Goal: Transaction & Acquisition: Obtain resource

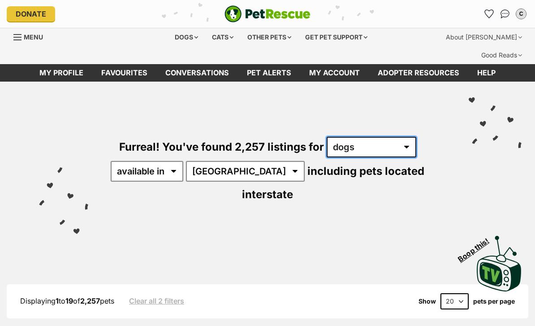
click at [356, 137] on select "any type of pet cats dogs other pets" at bounding box center [372, 147] width 90 height 21
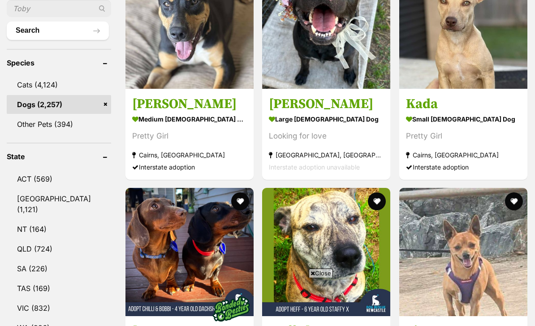
scroll to position [475, 0]
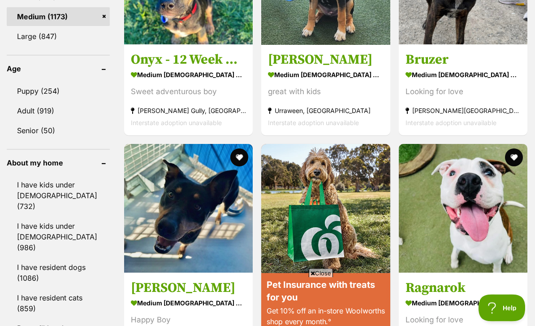
scroll to position [958, 0]
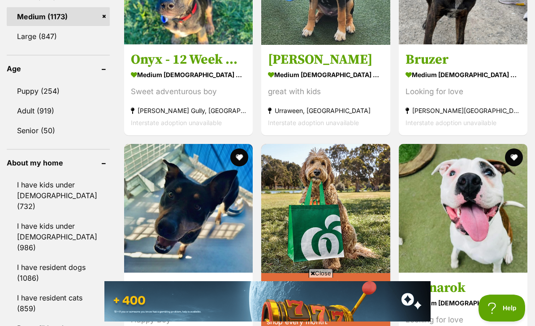
click at [75, 82] on link "Puppy (254)" at bounding box center [58, 91] width 103 height 19
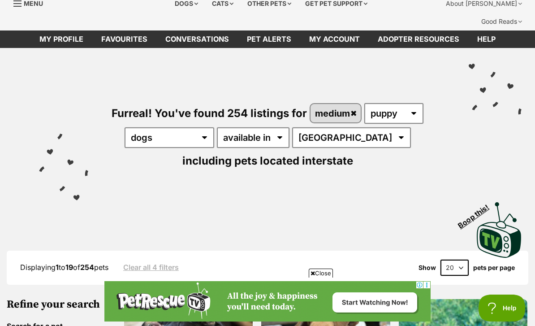
scroll to position [34, 0]
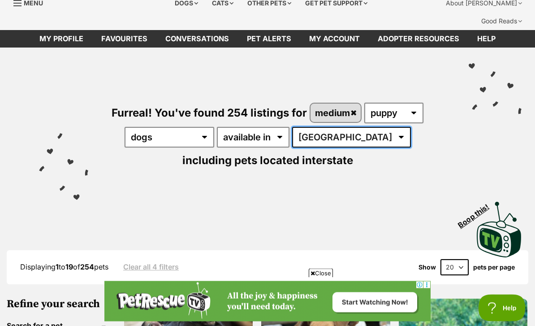
click at [321, 127] on select "Australia ACT NSW NT QLD SA TAS VIC WA" at bounding box center [351, 137] width 119 height 21
select select "VIC"
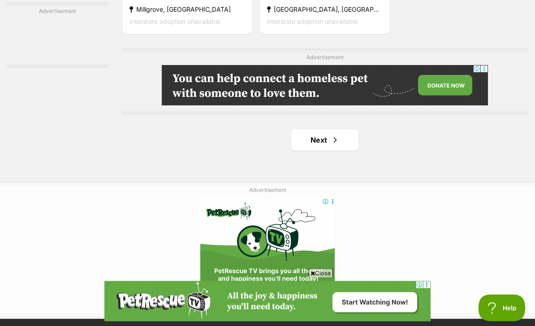
scroll to position [2059, 0]
click at [333, 151] on link "Next" at bounding box center [324, 140] width 67 height 22
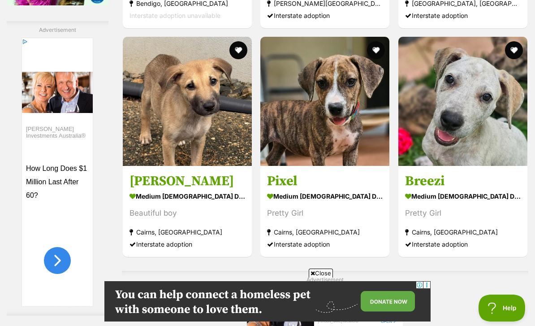
scroll to position [1622, 0]
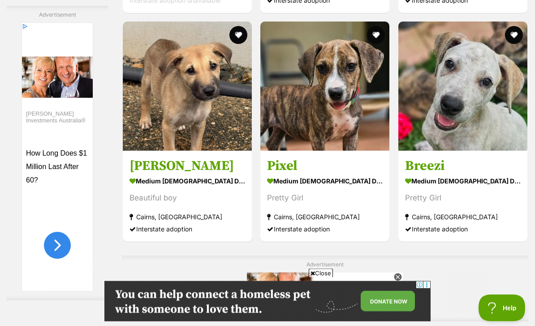
click at [442, 204] on div "Pretty Girl" at bounding box center [463, 198] width 116 height 12
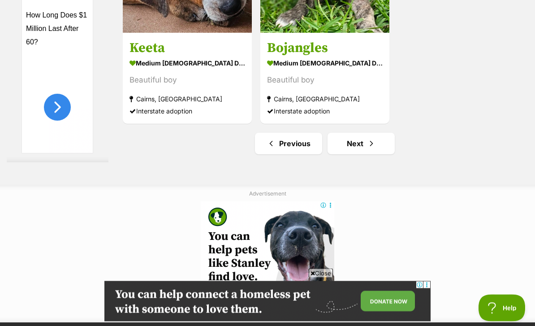
scroll to position [2055, 0]
click at [368, 154] on link "Next" at bounding box center [361, 144] width 67 height 22
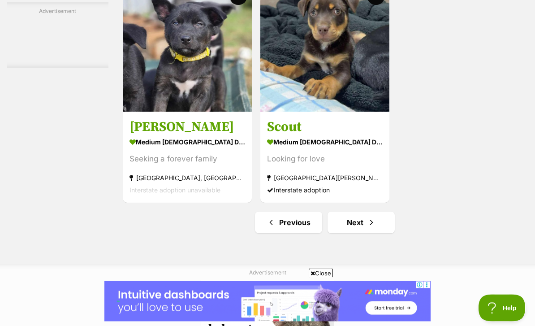
scroll to position [1976, 0]
click at [357, 233] on link "Next" at bounding box center [361, 223] width 67 height 22
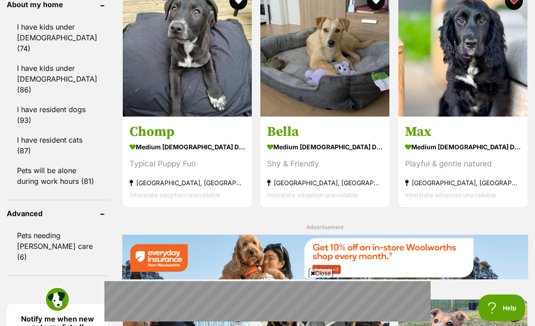
scroll to position [1116, 0]
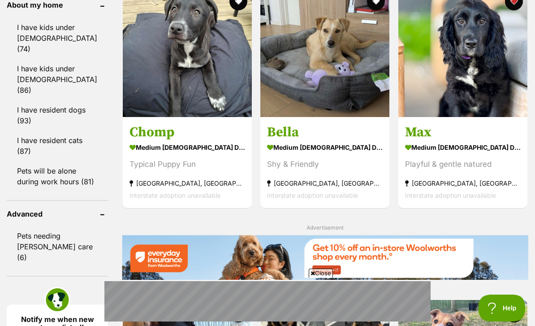
click at [457, 141] on h3 "Max" at bounding box center [463, 132] width 116 height 17
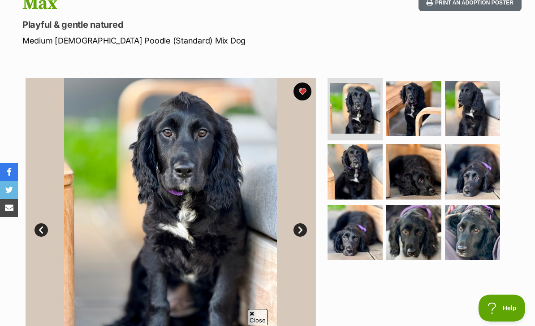
scroll to position [139, 0]
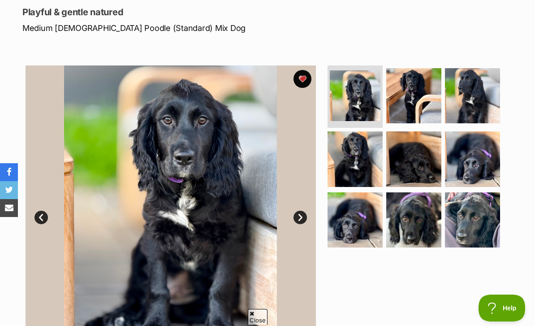
click at [359, 71] on img at bounding box center [355, 95] width 51 height 51
click at [305, 211] on link "Next" at bounding box center [300, 217] width 13 height 13
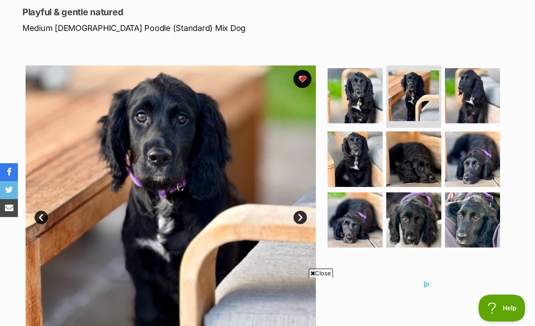
click at [305, 211] on link "Next" at bounding box center [300, 217] width 13 height 13
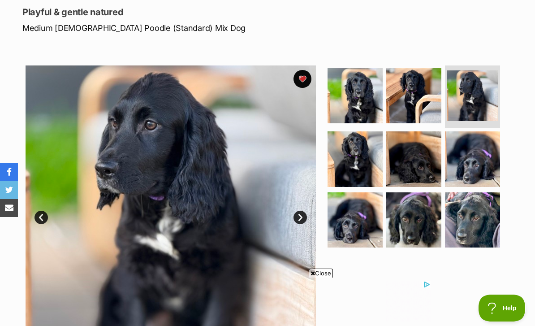
click at [306, 211] on link "Next" at bounding box center [300, 217] width 13 height 13
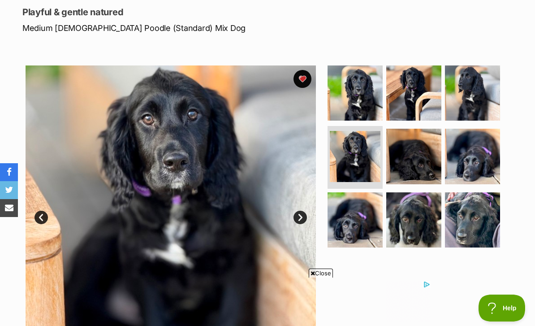
click at [304, 190] on img at bounding box center [171, 210] width 290 height 290
click at [299, 211] on link "Next" at bounding box center [300, 217] width 13 height 13
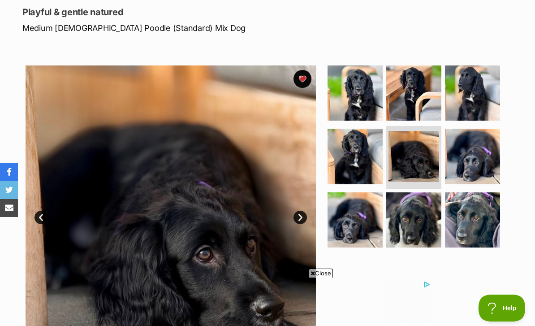
click at [303, 188] on img at bounding box center [171, 210] width 290 height 290
click at [300, 211] on link "Next" at bounding box center [300, 217] width 13 height 13
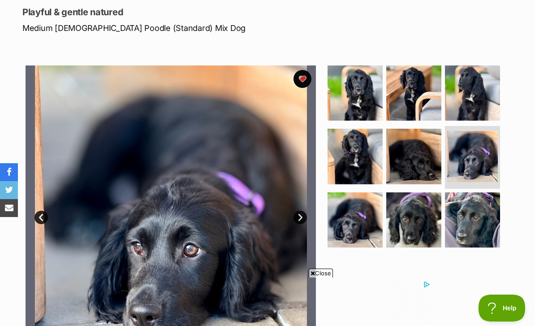
click at [304, 211] on link "Next" at bounding box center [300, 217] width 13 height 13
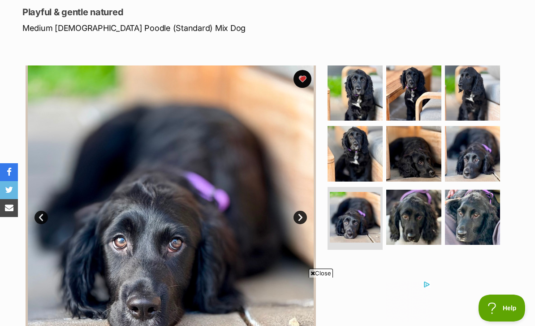
click at [307, 195] on img at bounding box center [171, 210] width 290 height 290
click at [302, 211] on link "Next" at bounding box center [300, 217] width 13 height 13
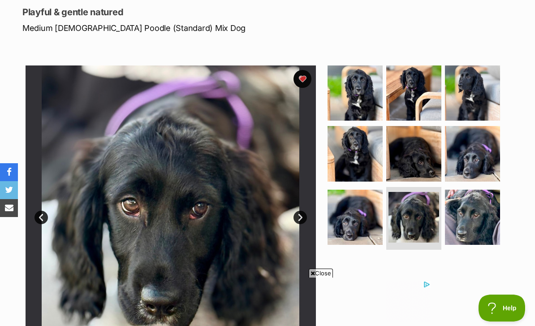
click at [301, 211] on link "Next" at bounding box center [300, 217] width 13 height 13
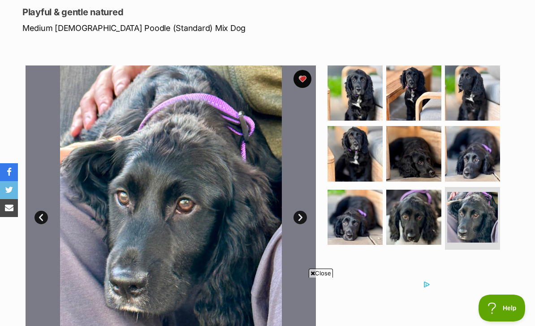
click at [303, 211] on link "Next" at bounding box center [300, 217] width 13 height 13
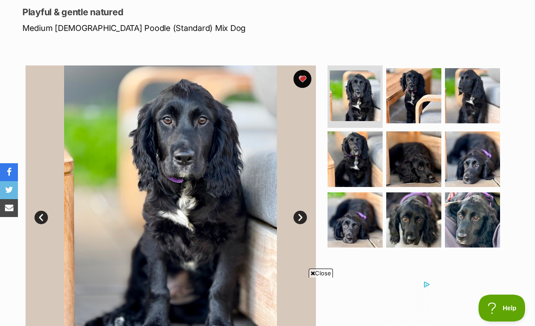
click at [481, 209] on img at bounding box center [472, 219] width 55 height 55
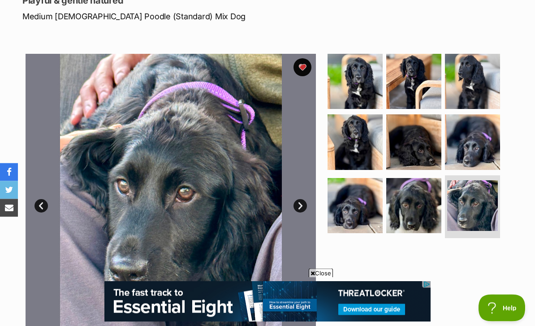
scroll to position [153, 0]
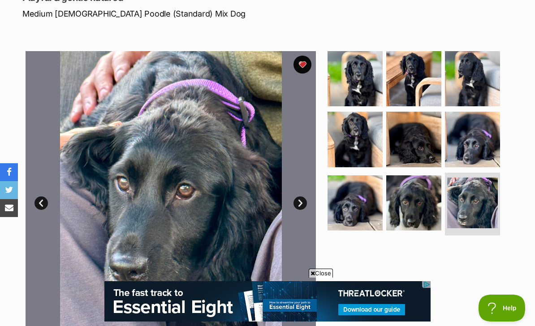
click at [370, 70] on img at bounding box center [355, 78] width 55 height 55
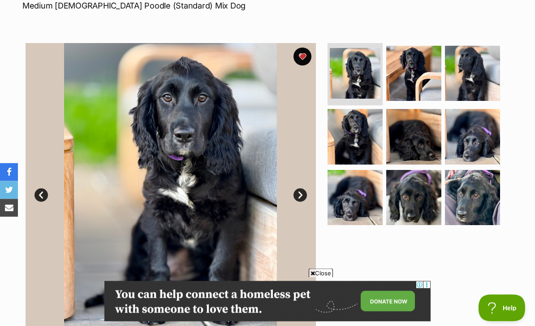
scroll to position [160, 0]
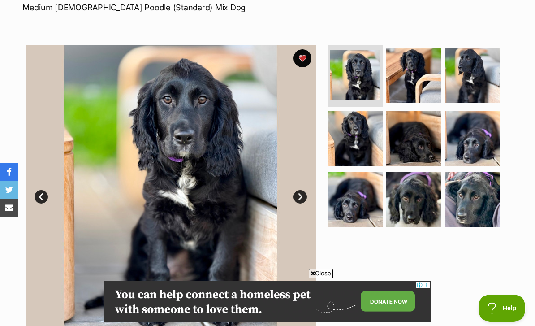
click at [376, 126] on img at bounding box center [355, 138] width 55 height 55
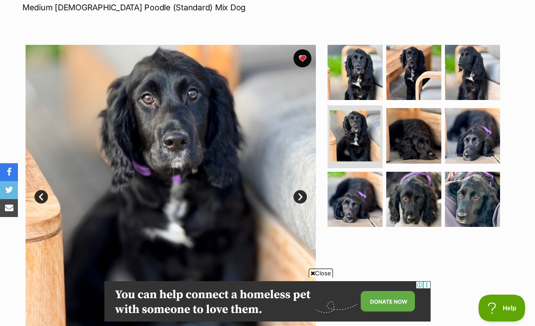
click at [358, 179] on img at bounding box center [355, 199] width 55 height 55
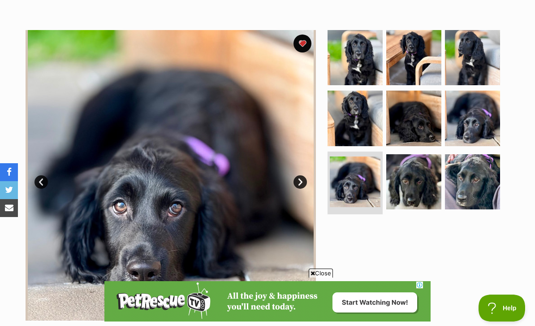
scroll to position [0, 0]
click at [478, 47] on img at bounding box center [472, 57] width 55 height 55
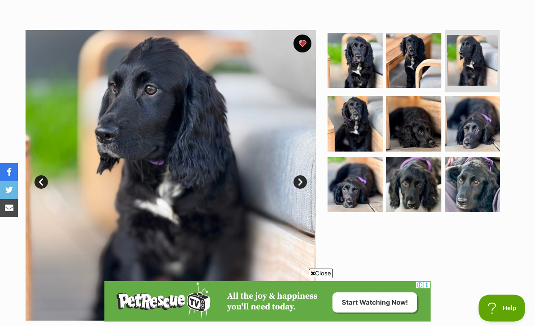
click at [440, 44] on img at bounding box center [413, 60] width 55 height 55
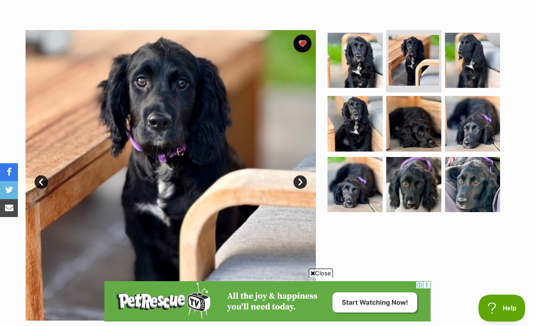
click at [368, 57] on img at bounding box center [355, 60] width 55 height 55
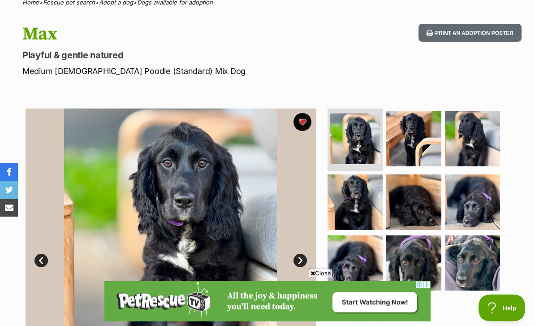
scroll to position [95, 0]
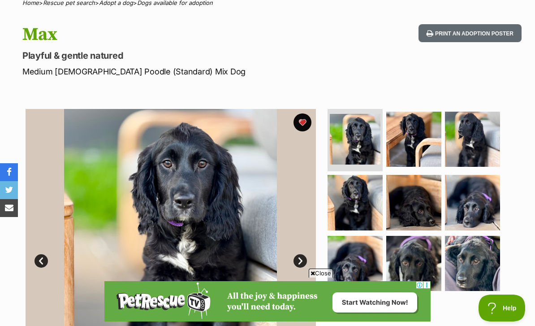
click at [316, 277] on span "Close" at bounding box center [321, 272] width 24 height 9
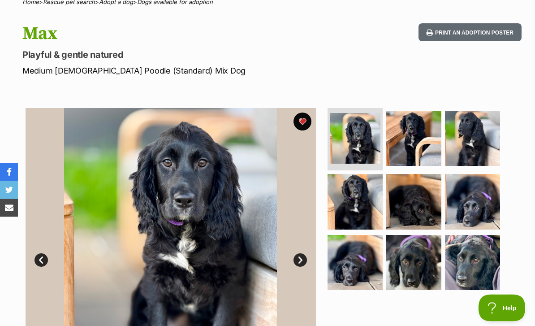
scroll to position [95, 0]
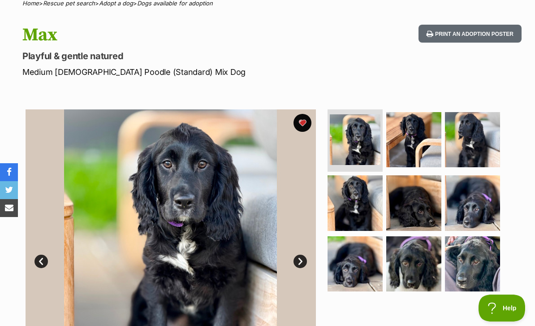
click at [484, 25] on button "Print an adoption poster" at bounding box center [470, 34] width 103 height 18
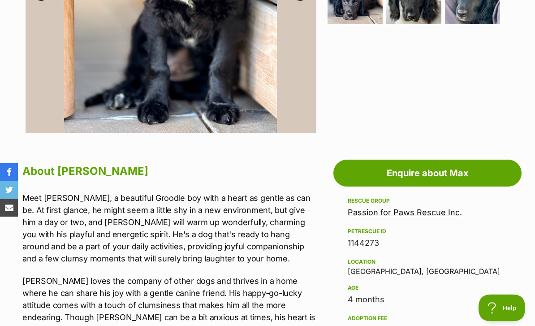
scroll to position [362, 0]
click at [481, 160] on link "Enquire about Max" at bounding box center [427, 173] width 188 height 27
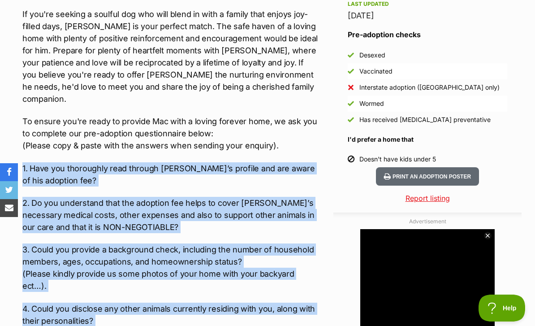
scroll to position [0, 0]
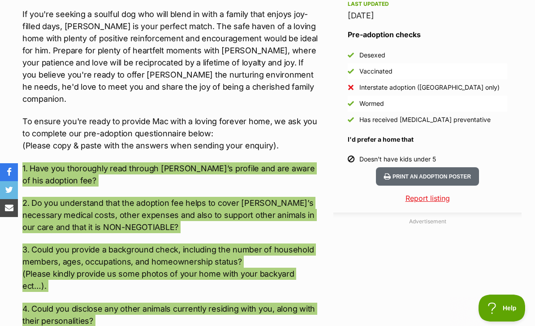
click at [420, 265] on div at bounding box center [427, 285] width 134 height 112
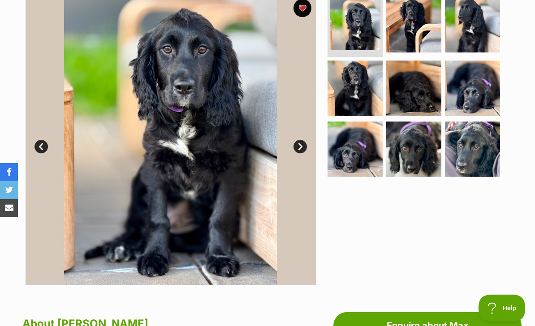
scroll to position [209, 0]
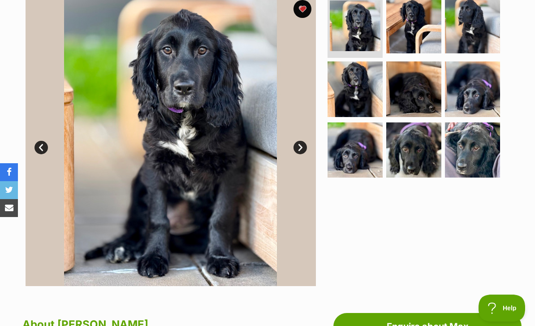
click at [485, 151] on img at bounding box center [472, 149] width 55 height 55
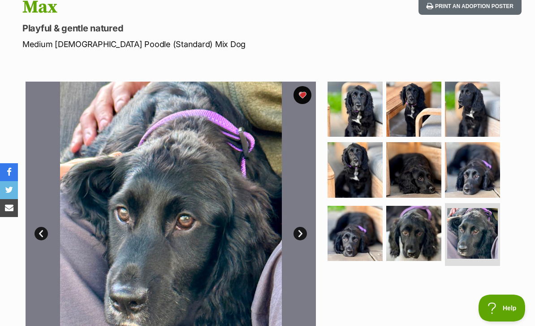
scroll to position [121, 0]
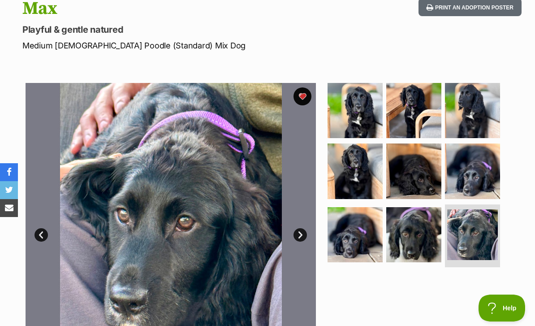
click at [480, 98] on img at bounding box center [472, 110] width 55 height 55
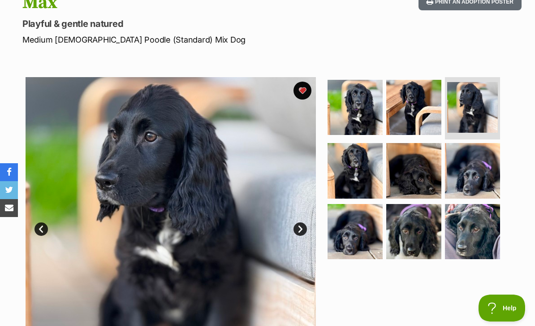
scroll to position [126, 0]
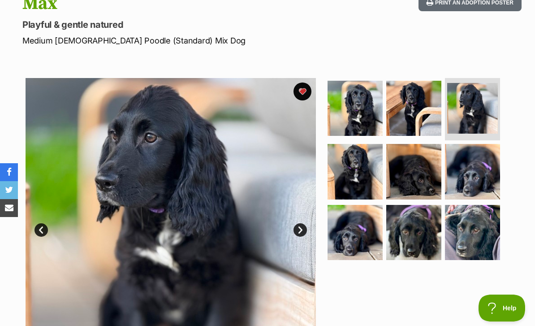
click at [361, 162] on img at bounding box center [355, 171] width 55 height 55
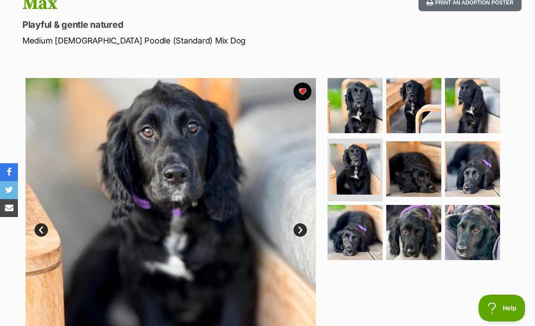
click at [350, 216] on img at bounding box center [355, 232] width 55 height 55
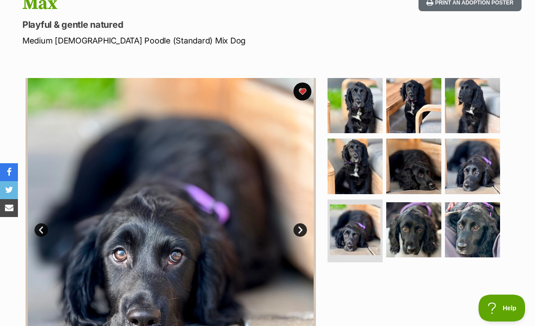
click at [482, 155] on img at bounding box center [472, 165] width 55 height 55
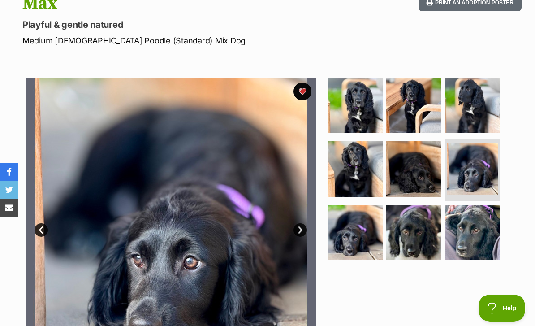
click at [406, 221] on img at bounding box center [413, 232] width 55 height 55
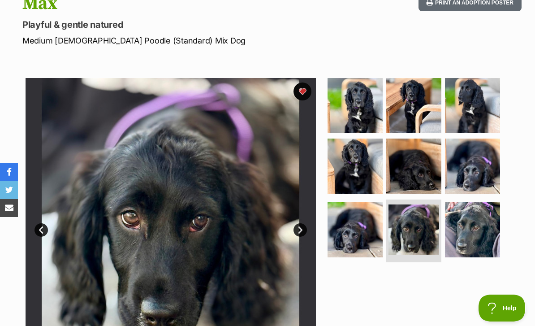
click at [362, 90] on img at bounding box center [355, 105] width 55 height 55
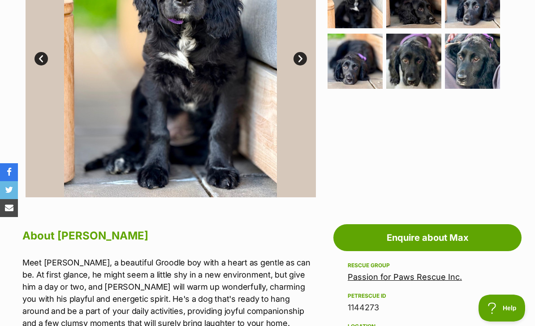
scroll to position [0, 0]
click at [470, 224] on link "Enquire about Max" at bounding box center [427, 237] width 188 height 27
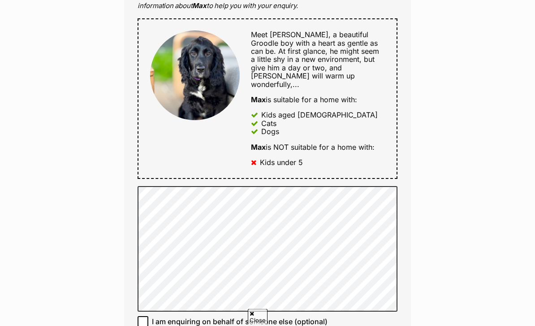
scroll to position [489, 0]
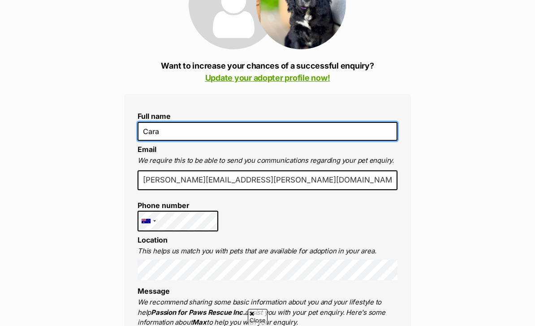
click at [337, 122] on input "Cara" at bounding box center [268, 131] width 260 height 19
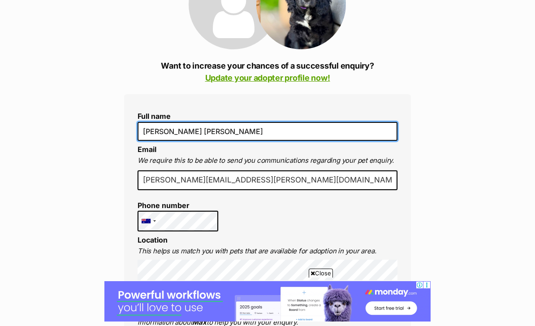
type input "[PERSON_NAME] [PERSON_NAME]"
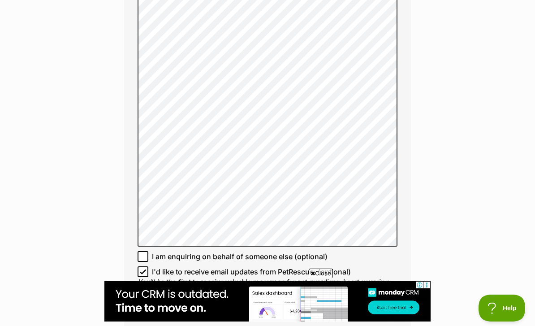
click at [138, 266] on input "I'd like to receive email updates from PetRescue. (optional)" at bounding box center [143, 271] width 11 height 11
checkbox input "false"
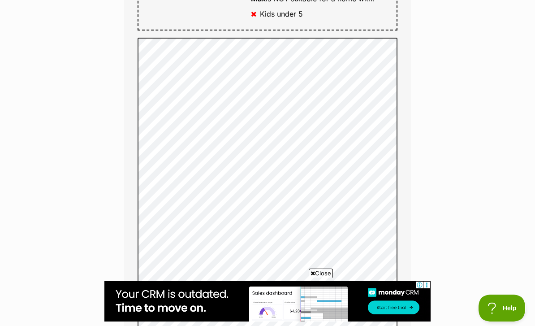
scroll to position [636, 0]
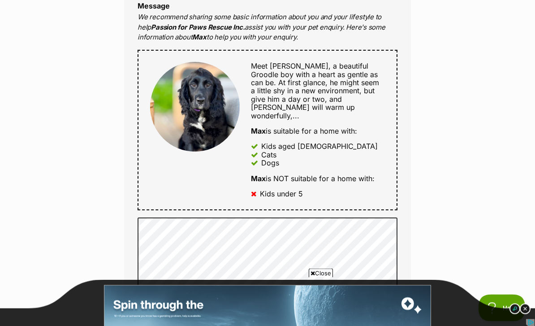
scroll to position [464, 0]
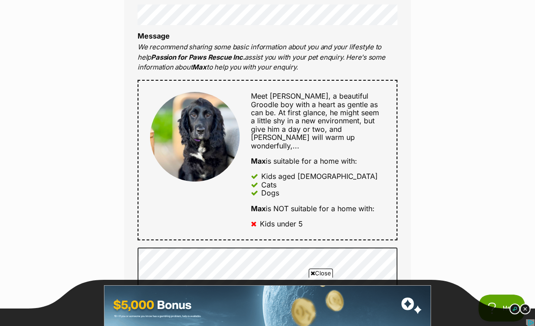
scroll to position [427, 0]
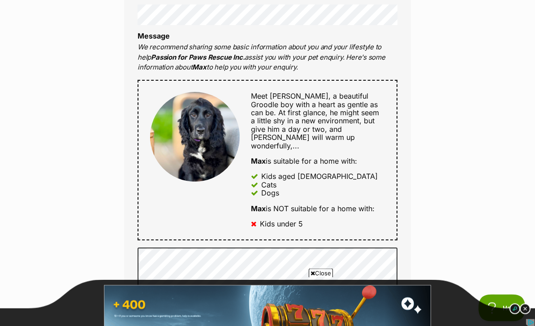
click at [349, 157] on div "Max is suitable for a home with:" at bounding box center [318, 161] width 134 height 8
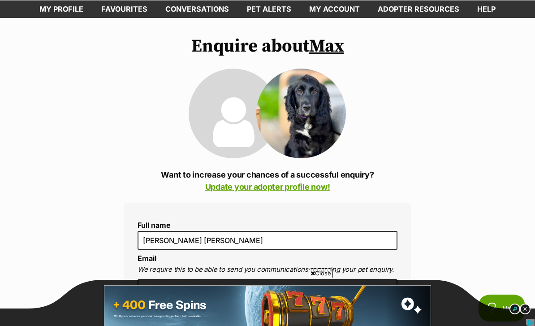
scroll to position [63, 0]
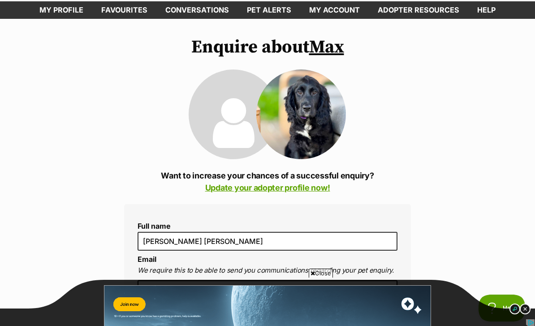
click at [292, 183] on link "Update your adopter profile now!" at bounding box center [267, 187] width 125 height 9
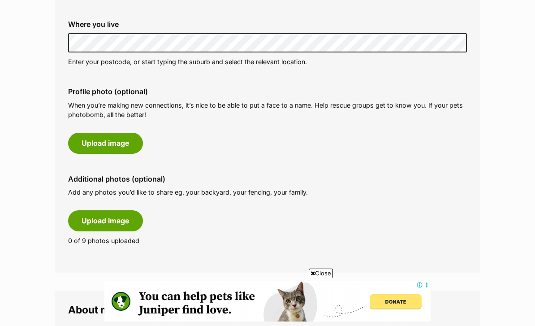
click at [119, 133] on button "Upload image" at bounding box center [105, 143] width 75 height 21
click at [121, 133] on button "Upload image" at bounding box center [105, 143] width 75 height 21
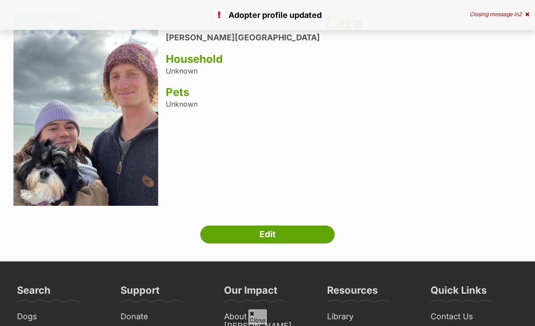
scroll to position [87, 0]
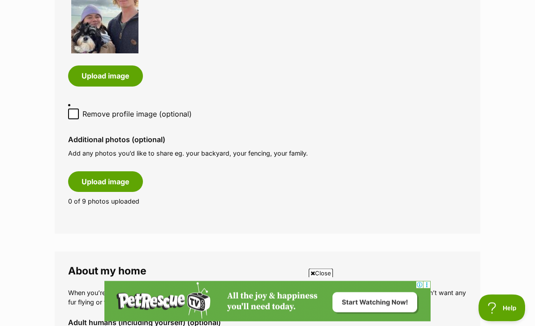
scroll to position [562, 0]
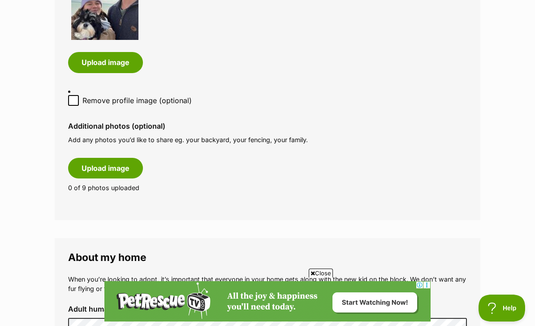
click at [130, 158] on button "Upload image" at bounding box center [105, 168] width 75 height 21
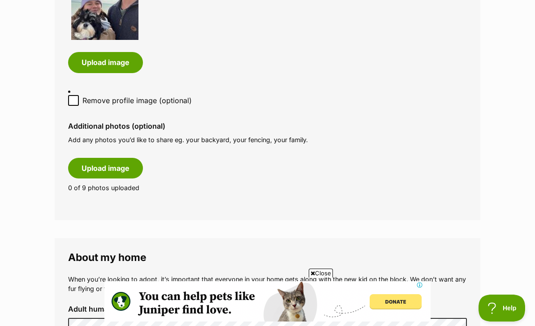
scroll to position [0, 0]
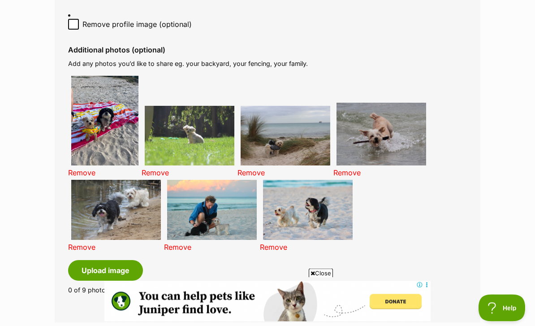
scroll to position [638, 0]
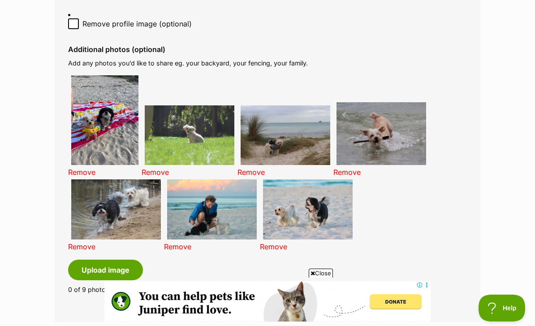
click at [361, 168] on link "Remove" at bounding box center [346, 172] width 27 height 9
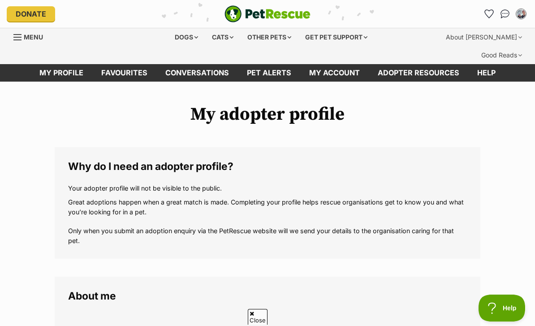
scroll to position [667, 0]
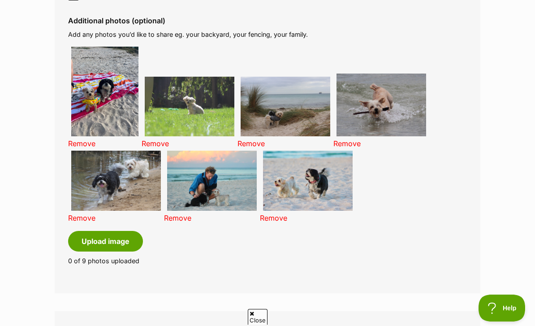
click at [361, 139] on link "Remove" at bounding box center [346, 143] width 27 height 9
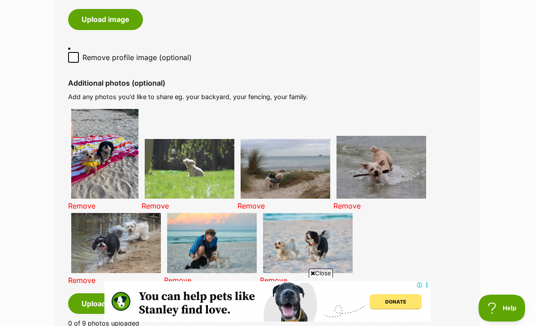
scroll to position [606, 0]
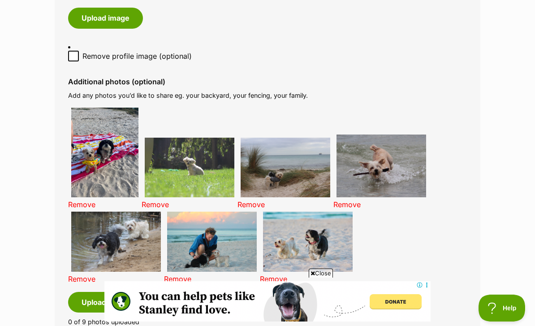
click at [115, 292] on button "Upload image" at bounding box center [105, 302] width 75 height 21
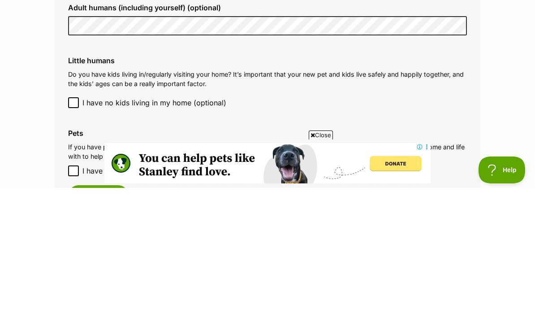
scroll to position [1176, 0]
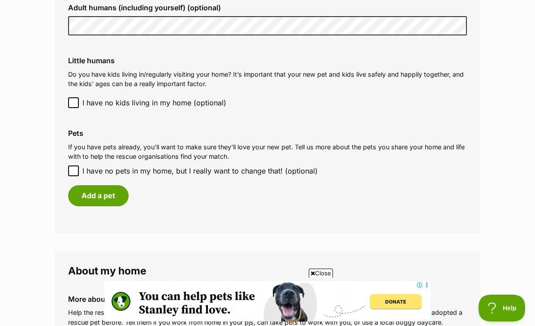
click at [114, 185] on button "Add a pet" at bounding box center [98, 195] width 61 height 21
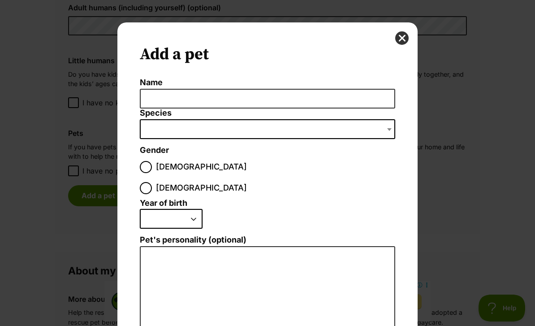
scroll to position [0, 0]
click at [264, 86] on label "Name" at bounding box center [267, 82] width 255 height 9
click at [264, 89] on input "Name" at bounding box center [267, 99] width 255 height 20
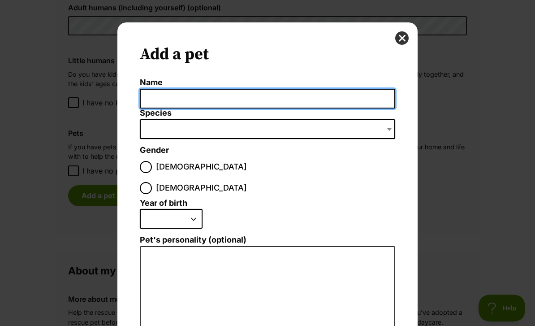
click at [287, 102] on input "Name" at bounding box center [267, 99] width 255 height 20
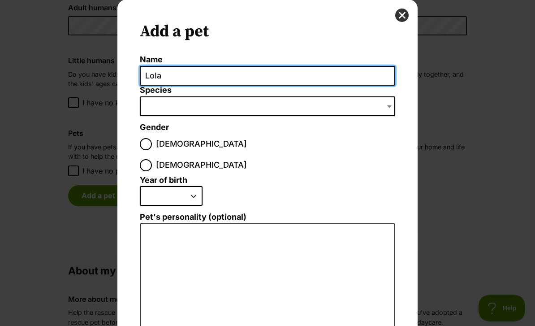
scroll to position [56, 0]
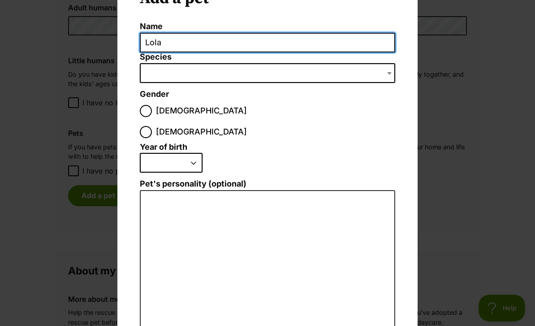
type input "Lola"
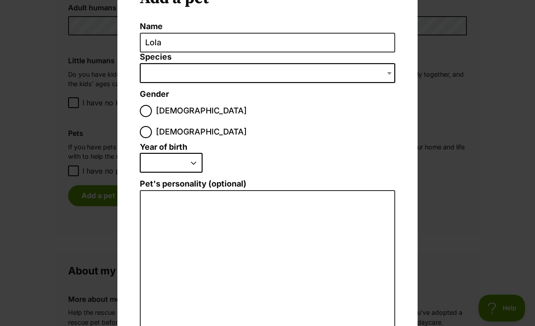
click at [265, 73] on span "Dialog Window - Close (Press escape to close)" at bounding box center [267, 73] width 255 height 20
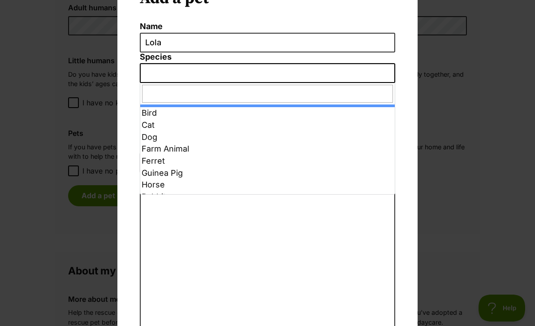
scroll to position [0, 0]
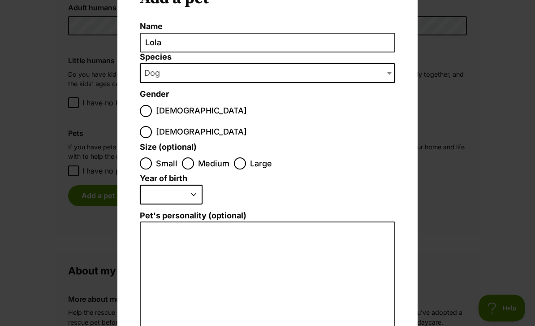
select select "1"
click at [152, 126] on input "Female" at bounding box center [146, 132] width 12 height 12
radio input "true"
click at [143, 157] on input "Small" at bounding box center [146, 163] width 12 height 12
radio input "true"
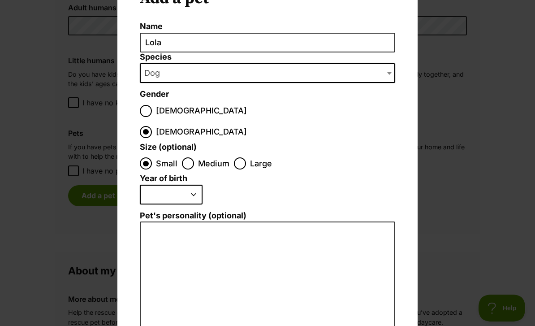
click at [192, 185] on select "2025 2024 2023 2022 2021 2020 2019 2018 2017 2016 2015 2014 2013 2012 2011 2010…" at bounding box center [171, 195] width 63 height 20
select select "2020"
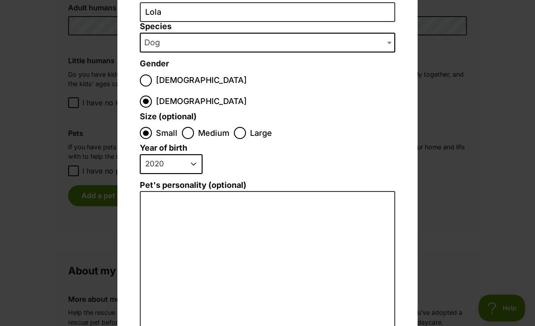
scroll to position [125, 0]
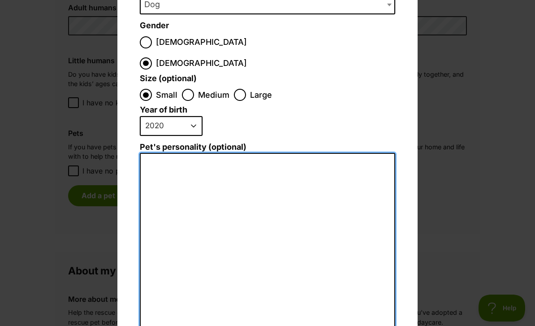
click at [271, 162] on textarea "Pet's personality (optional)" at bounding box center [267, 251] width 255 height 196
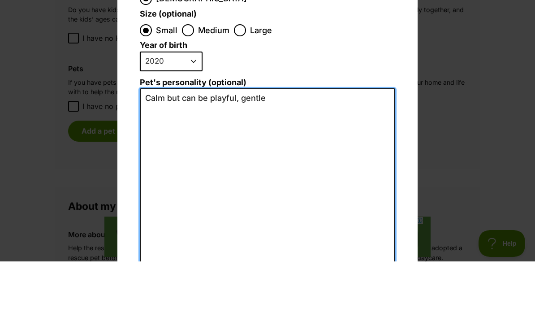
scroll to position [0, 0]
type textarea "Calm but can be playful, gentle"
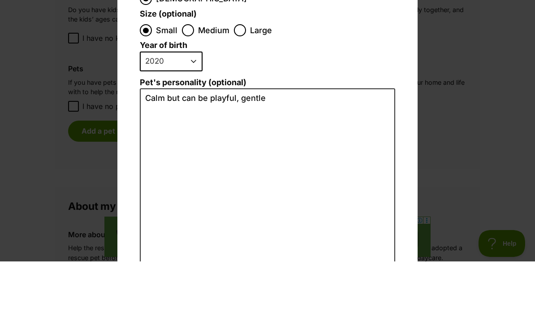
click at [334, 116] on li "2025 2024 2023 2022 2021 2020 2019 2018 2017 2016 2015 2014 2013 2012 2011 2010…" at bounding box center [265, 129] width 251 height 26
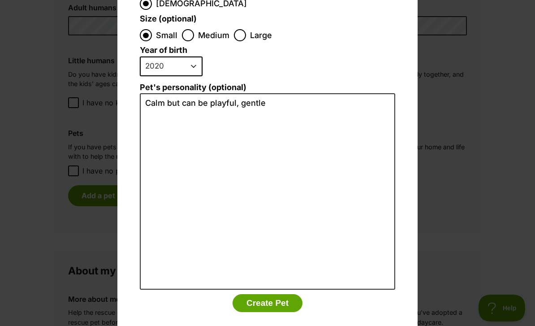
scroll to position [184, 0]
click at [277, 294] on button "Create Pet" at bounding box center [268, 303] width 70 height 18
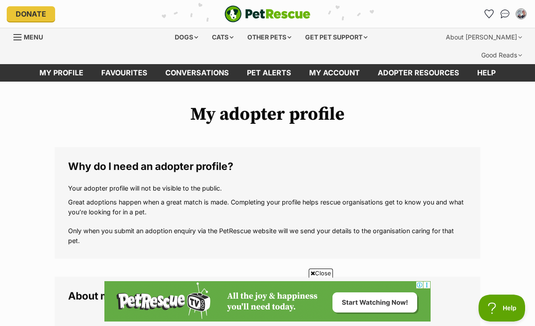
scroll to position [1176, 0]
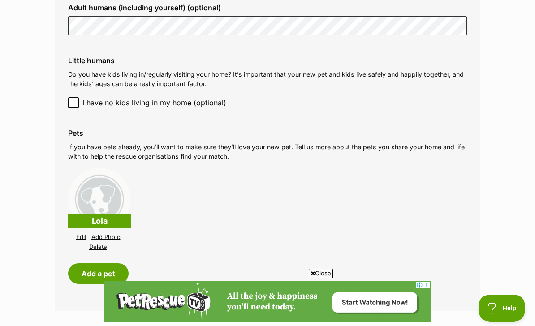
click at [113, 234] on link "Add Photo" at bounding box center [105, 237] width 29 height 7
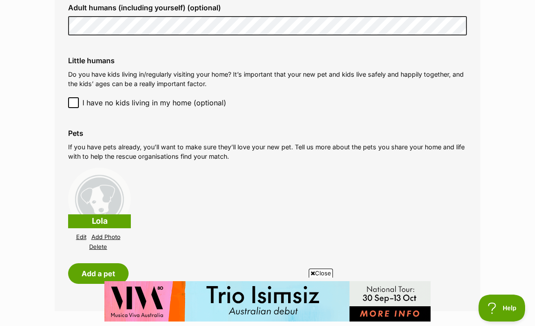
scroll to position [0, 0]
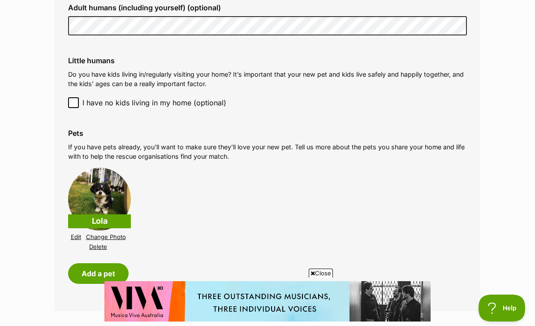
click at [105, 263] on button "Add a pet" at bounding box center [98, 273] width 61 height 21
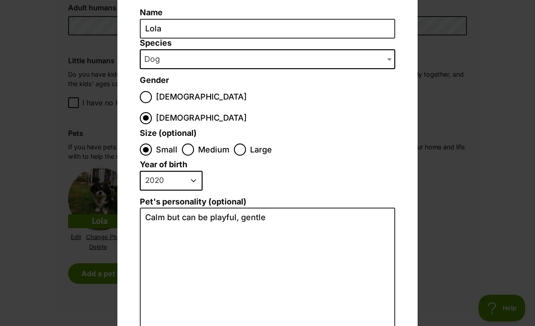
scroll to position [26, 0]
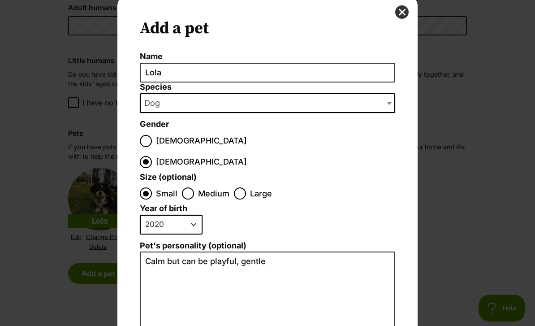
click at [191, 215] on select "2025 2024 2023 2022 2021 2020 2019 2018 2017 2016 2015 2014 2013 2012 2011 2010…" at bounding box center [171, 225] width 63 height 20
select select "2023"
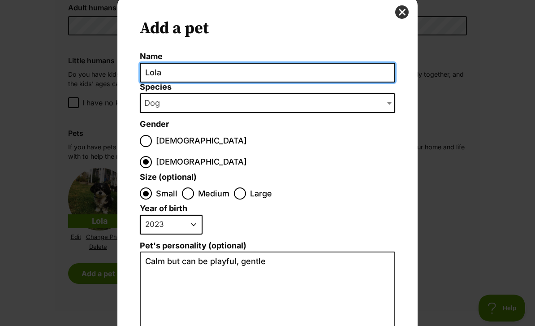
click at [251, 73] on input "Lola" at bounding box center [267, 73] width 255 height 20
type input "L"
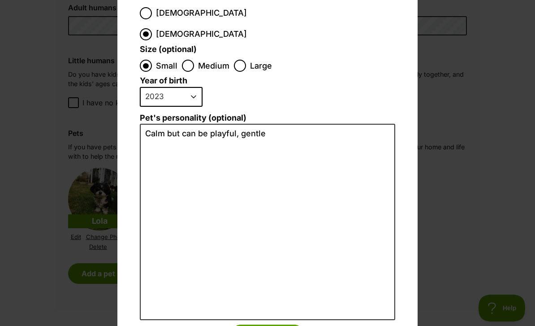
scroll to position [148, 0]
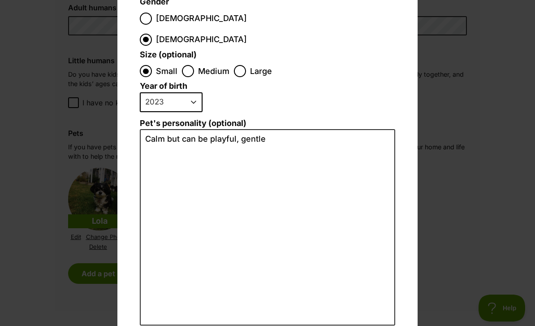
type input "[PERSON_NAME]"
click at [190, 92] on select "2025 2024 2023 2022 2021 2020 2019 2018 2017 2016 2015 2014 2013 2012 2011 2010…" at bounding box center [171, 102] width 63 height 20
select select "2020"
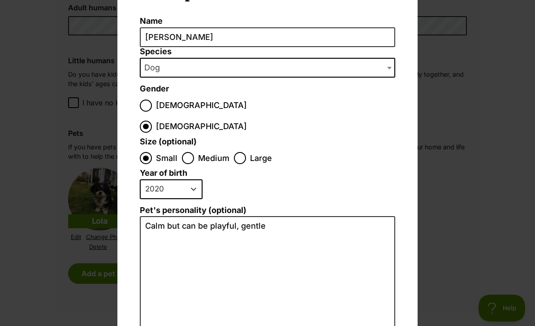
scroll to position [62, 0]
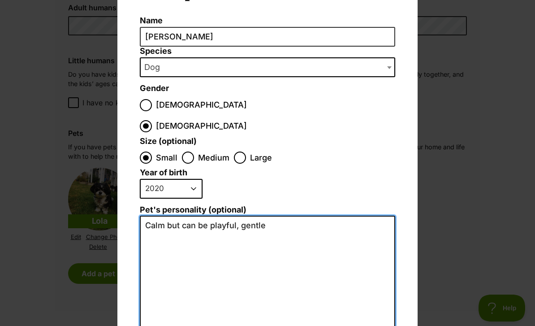
click at [310, 216] on textarea "Calm but can be playful, gentle" at bounding box center [267, 314] width 255 height 196
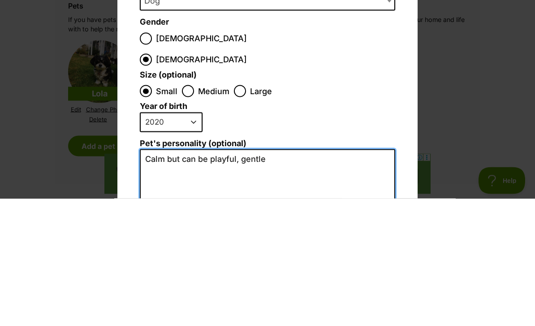
scroll to position [1, 0]
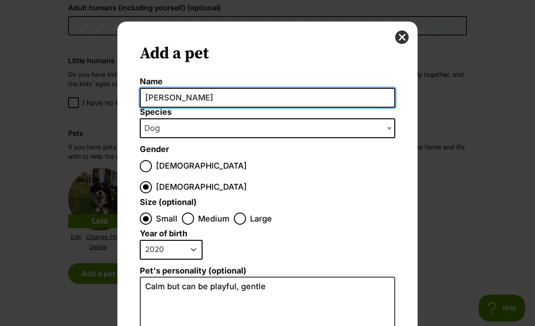
click at [195, 96] on input "Luna" at bounding box center [267, 98] width 255 height 20
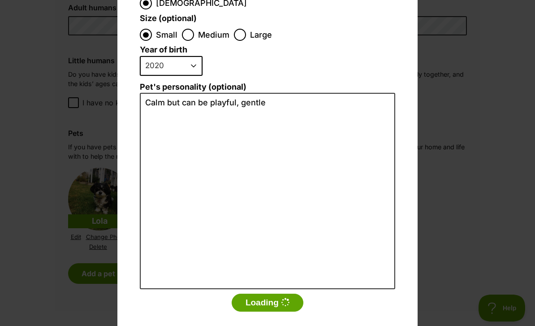
scroll to position [184, 0]
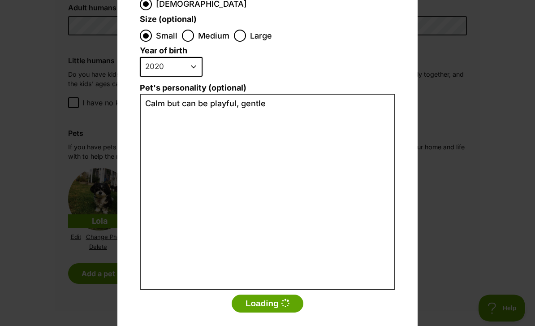
type input "Lola"
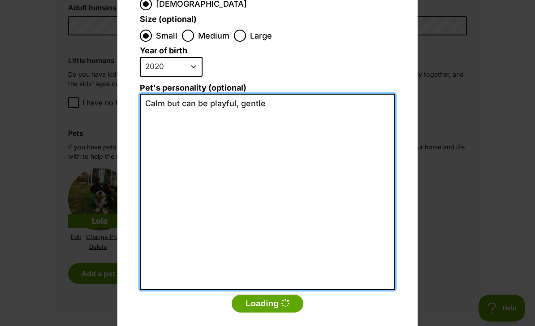
click at [283, 94] on textarea "Calm but can be playful, gentle" at bounding box center [267, 192] width 255 height 196
type textarea "Calm but can be playful, gentle, social"
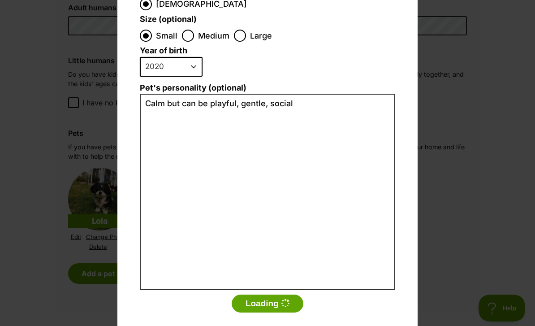
click at [284, 299] on icon "Dialog Window - Close (Press escape to close)" at bounding box center [285, 303] width 9 height 9
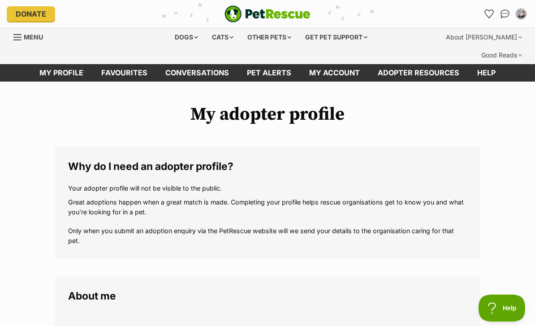
scroll to position [1176, 0]
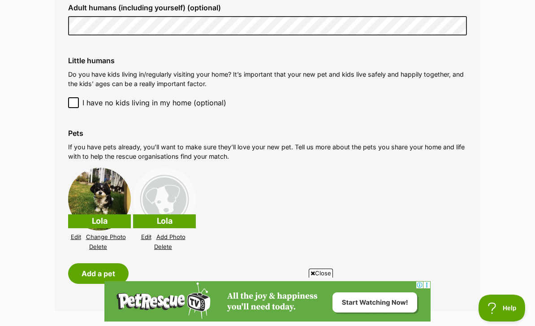
click at [147, 234] on link "Edit" at bounding box center [146, 237] width 10 height 7
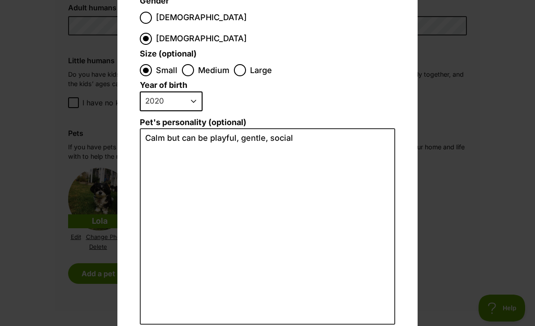
scroll to position [118, 0]
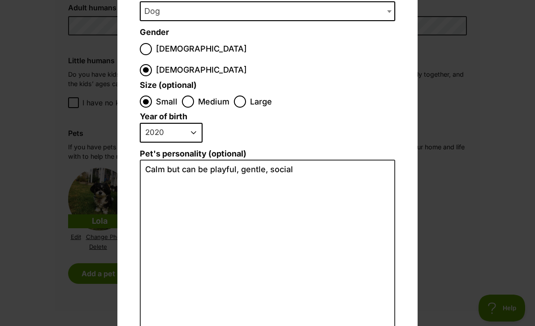
click at [185, 123] on select "2025 2024 2023 2022 2021 2020 2019 2018 2017 2016 2015 2014 2013 2012 2011 2010…" at bounding box center [171, 133] width 63 height 20
click at [181, 123] on select "2025 2024 2023 2022 2021 2020 2019 2018 2017 2016 2015 2014 2013 2012 2011 2010…" at bounding box center [171, 133] width 63 height 20
select select "2023"
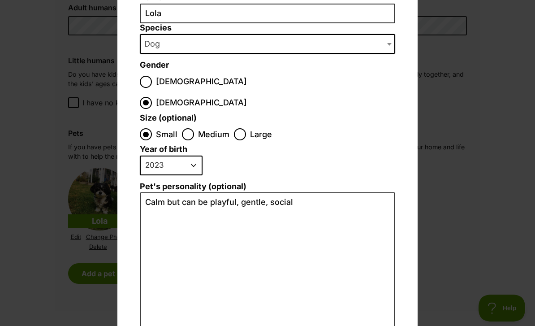
scroll to position [42, 0]
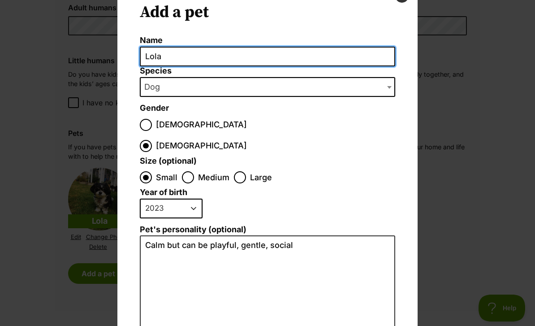
click at [217, 59] on input "Lola" at bounding box center [267, 57] width 255 height 20
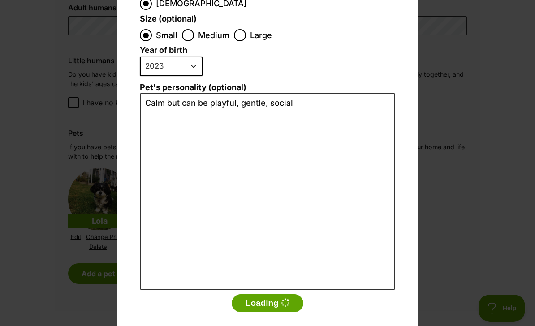
scroll to position [184, 0]
type input "Luna"
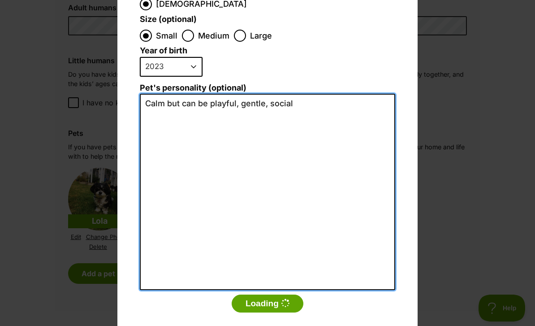
click at [319, 94] on textarea "Calm but can be playful, gentle, social" at bounding box center [267, 192] width 255 height 196
type textarea "Calm"
type textarea "Cheeky, playful, bundle of energy, very social"
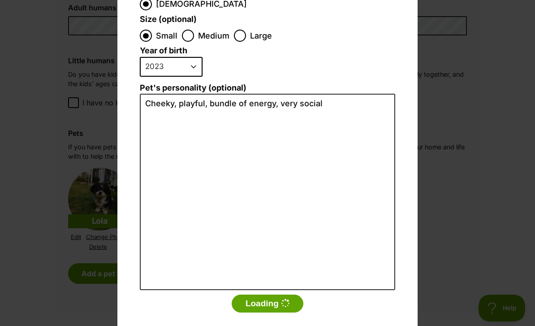
click at [285, 299] on icon "Dialog Window - Close (Press escape to close)" at bounding box center [285, 303] width 9 height 9
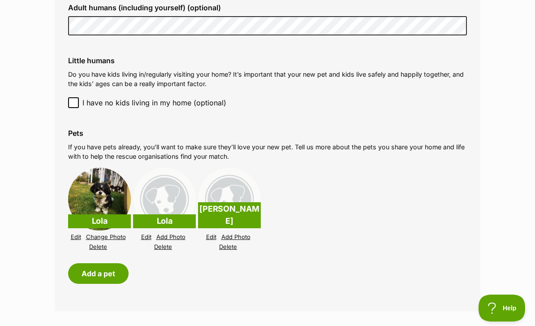
scroll to position [1176, 0]
click at [172, 234] on link "Add Photo" at bounding box center [170, 237] width 29 height 7
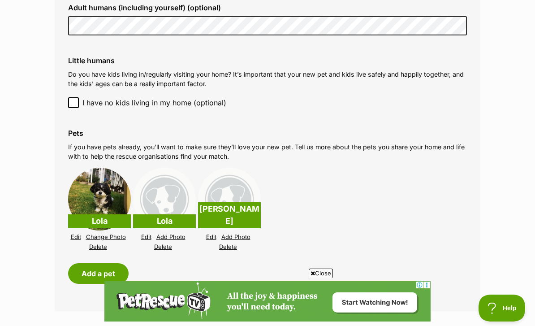
scroll to position [0, 0]
click at [160, 243] on link "Delete" at bounding box center [163, 246] width 18 height 7
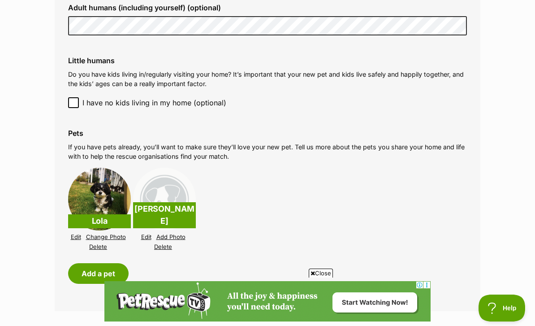
click at [182, 234] on link "Add Photo" at bounding box center [170, 237] width 29 height 7
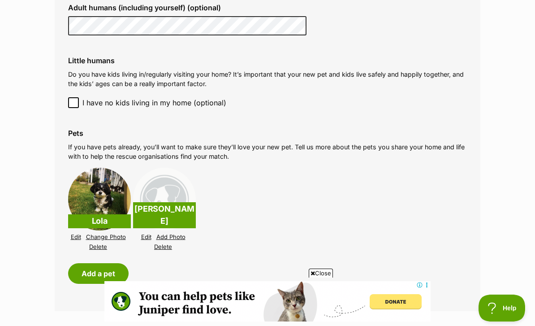
click at [316, 272] on span "Close" at bounding box center [321, 272] width 24 height 9
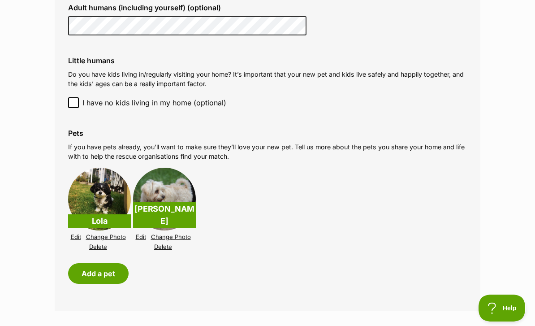
click at [114, 234] on link "Change Photo" at bounding box center [106, 237] width 40 height 7
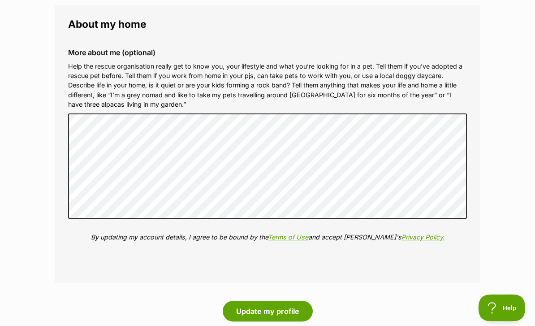
scroll to position [1500, 0]
click at [286, 301] on button "Update my profile" at bounding box center [268, 311] width 90 height 21
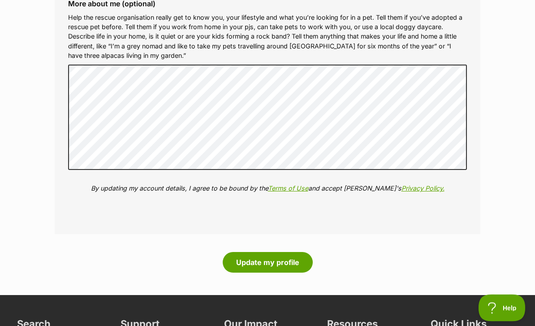
scroll to position [1548, 0]
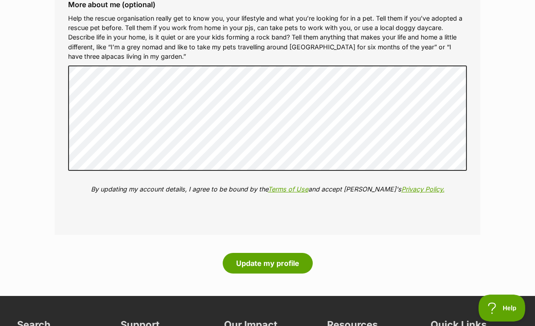
click at [283, 253] on button "Update my profile" at bounding box center [268, 263] width 90 height 21
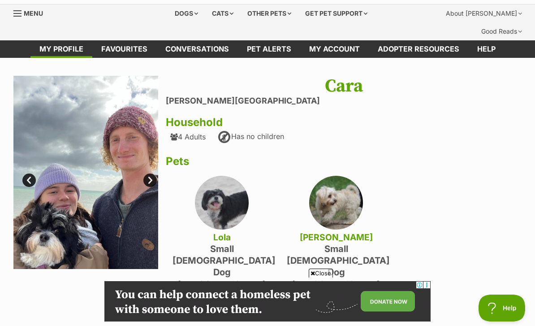
click at [153, 173] on link "Next" at bounding box center [149, 179] width 13 height 13
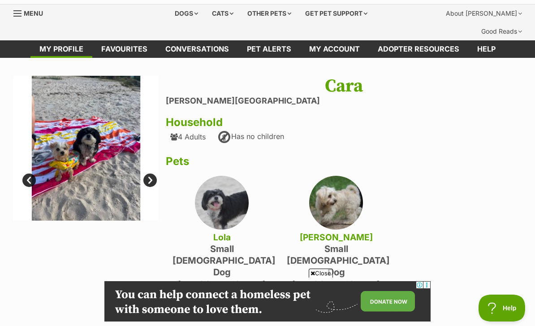
click at [155, 173] on link "Next" at bounding box center [149, 179] width 13 height 13
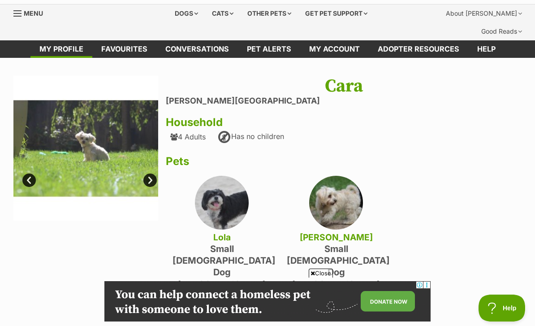
click at [154, 173] on link "Next" at bounding box center [149, 179] width 13 height 13
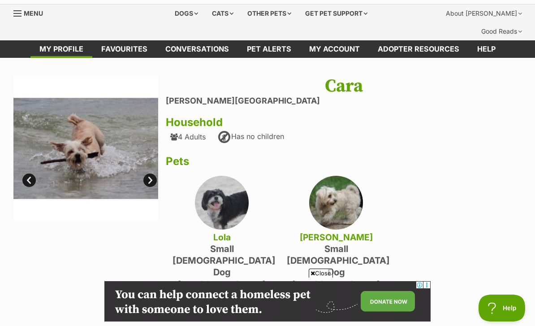
click at [157, 173] on link "Next" at bounding box center [149, 179] width 13 height 13
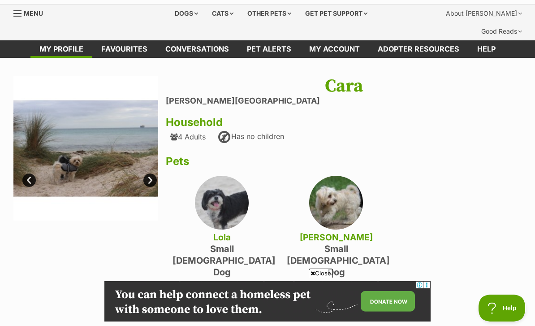
click at [153, 173] on link "Next" at bounding box center [149, 179] width 13 height 13
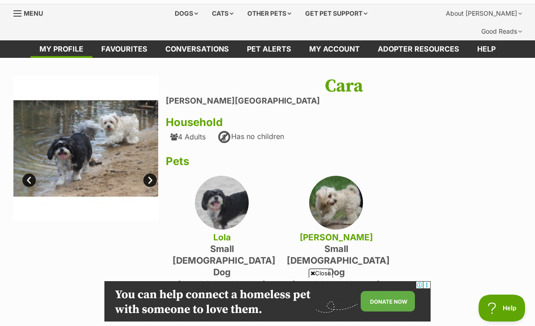
click at [158, 157] on img at bounding box center [85, 148] width 145 height 145
click at [152, 173] on link "Next" at bounding box center [149, 179] width 13 height 13
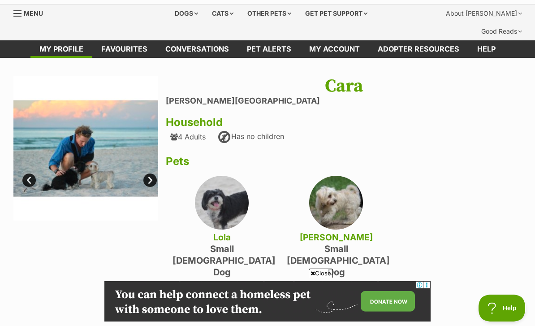
click at [157, 164] on img at bounding box center [85, 148] width 145 height 145
click at [156, 156] on img at bounding box center [85, 148] width 145 height 145
click at [150, 173] on link "Next" at bounding box center [149, 179] width 13 height 13
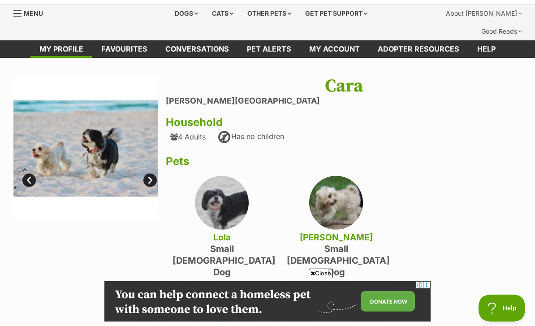
click at [150, 173] on link "Next" at bounding box center [149, 179] width 13 height 13
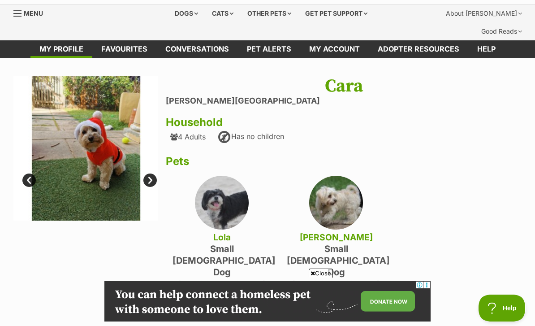
click at [155, 173] on link "Next" at bounding box center [149, 179] width 13 height 13
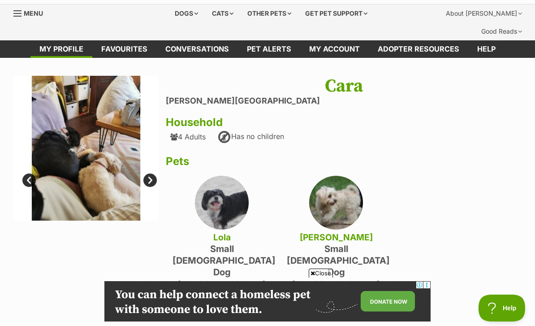
click at [152, 173] on link "Next" at bounding box center [149, 179] width 13 height 13
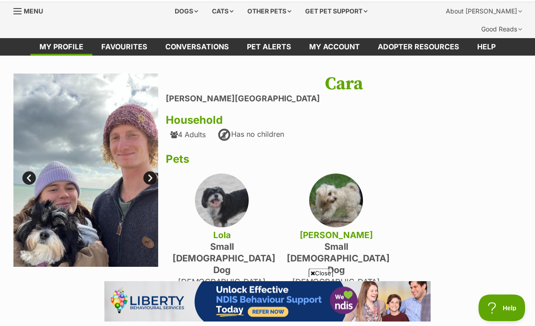
scroll to position [20, 0]
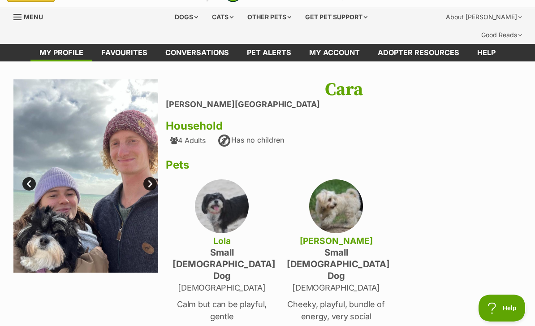
click at [121, 44] on link "Favourites" at bounding box center [124, 52] width 64 height 17
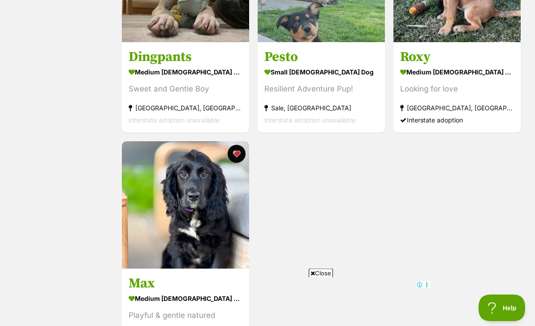
scroll to position [739, 0]
click at [165, 240] on img at bounding box center [185, 204] width 127 height 127
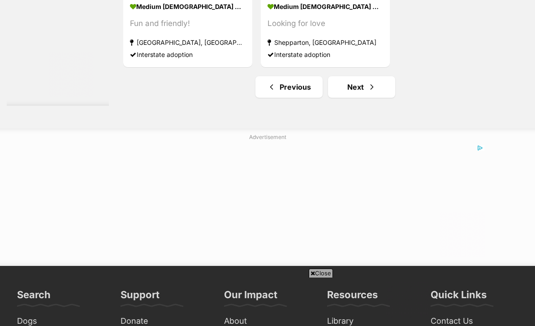
click at [334, 92] on link "Next" at bounding box center [361, 87] width 67 height 22
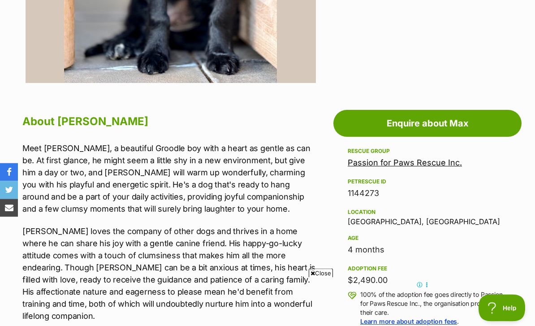
scroll to position [412, 0]
click at [496, 110] on link "Enquire about Max" at bounding box center [427, 123] width 188 height 27
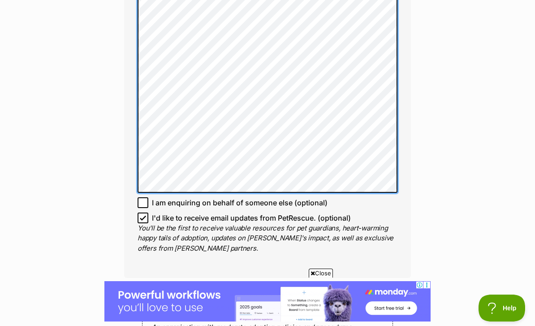
scroll to position [1388, 0]
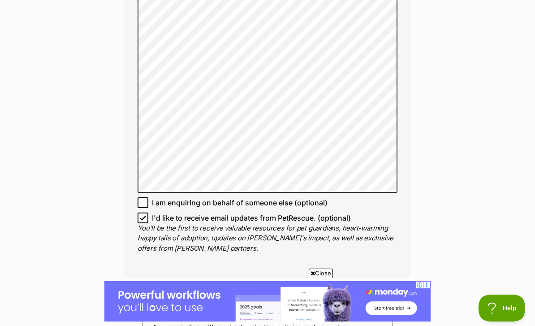
click at [139, 212] on input "I'd like to receive email updates from PetRescue. (optional)" at bounding box center [143, 217] width 11 height 11
checkbox input "false"
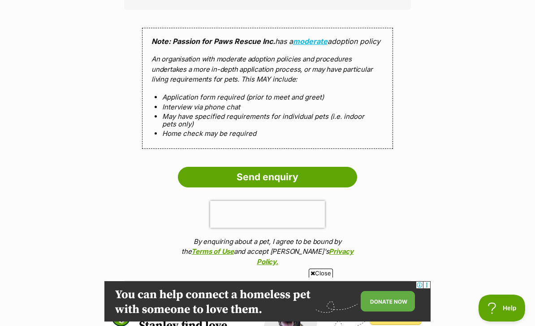
scroll to position [1647, 0]
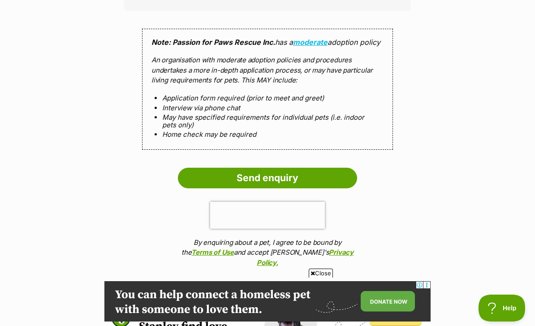
click at [329, 168] on input "Send enquiry" at bounding box center [267, 178] width 179 height 21
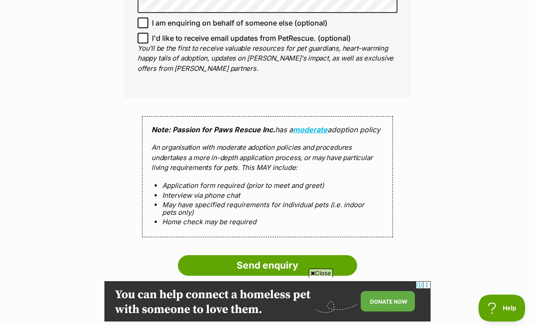
scroll to position [1471, 0]
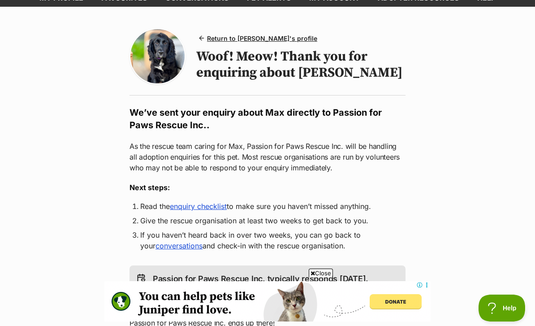
click at [234, 34] on span "Return to [PERSON_NAME]'s profile" at bounding box center [262, 38] width 110 height 9
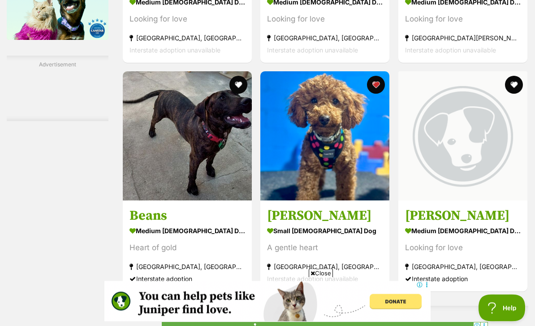
scroll to position [1597, 0]
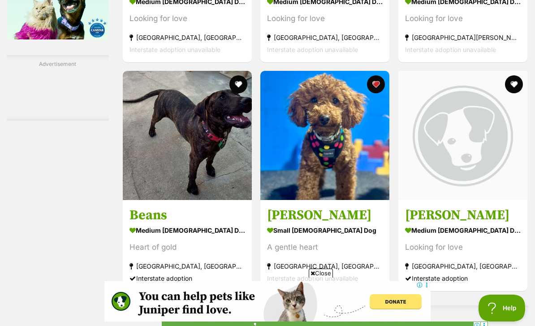
click at [274, 207] on h3 "[PERSON_NAME]" at bounding box center [325, 215] width 116 height 17
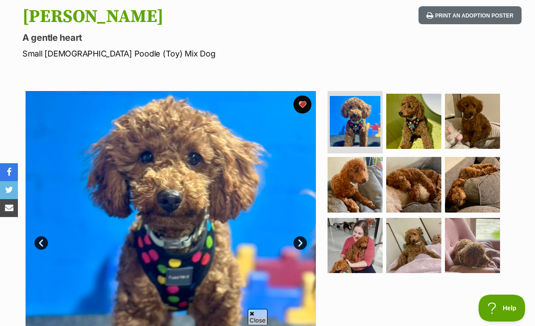
click at [348, 226] on img at bounding box center [355, 245] width 55 height 55
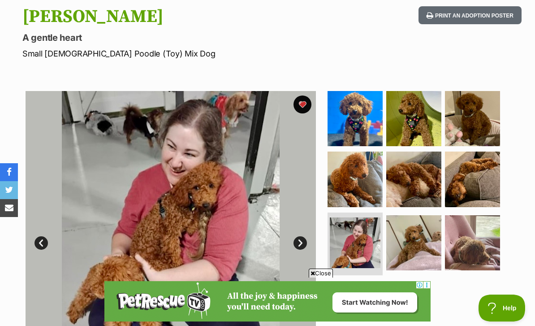
click at [344, 108] on img at bounding box center [355, 118] width 55 height 55
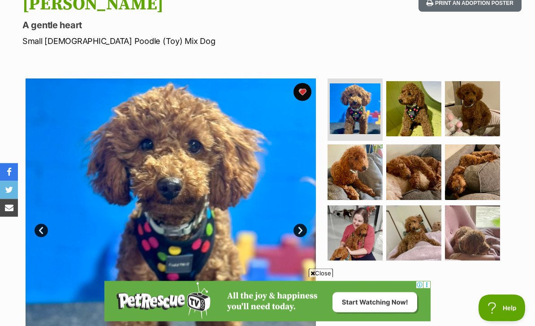
scroll to position [126, 0]
click at [362, 156] on img at bounding box center [355, 171] width 55 height 55
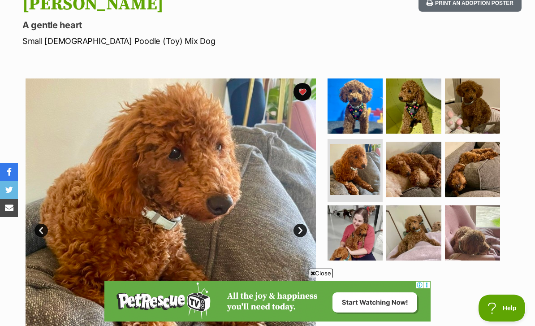
click at [343, 224] on img at bounding box center [355, 232] width 55 height 55
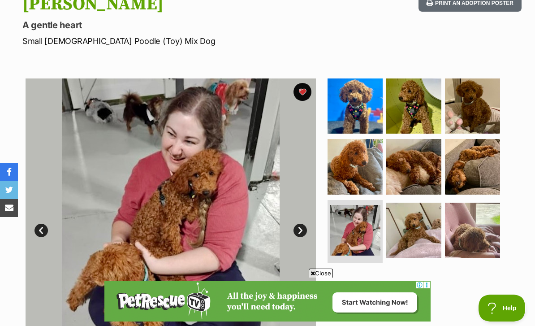
click at [408, 211] on img at bounding box center [413, 230] width 55 height 55
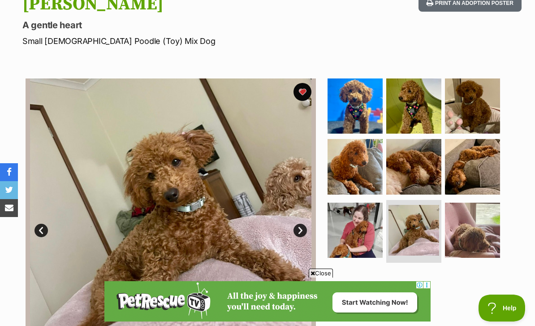
click at [405, 155] on img at bounding box center [413, 166] width 55 height 55
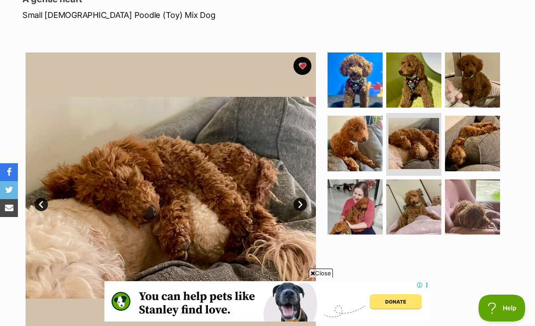
scroll to position [0, 0]
click at [341, 186] on img at bounding box center [355, 206] width 55 height 55
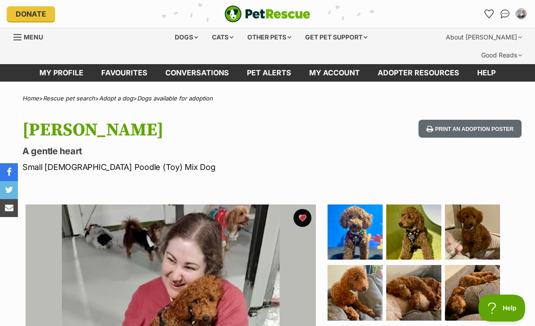
click at [111, 64] on link "Favourites" at bounding box center [124, 72] width 64 height 17
